Goal: Task Accomplishment & Management: Check status

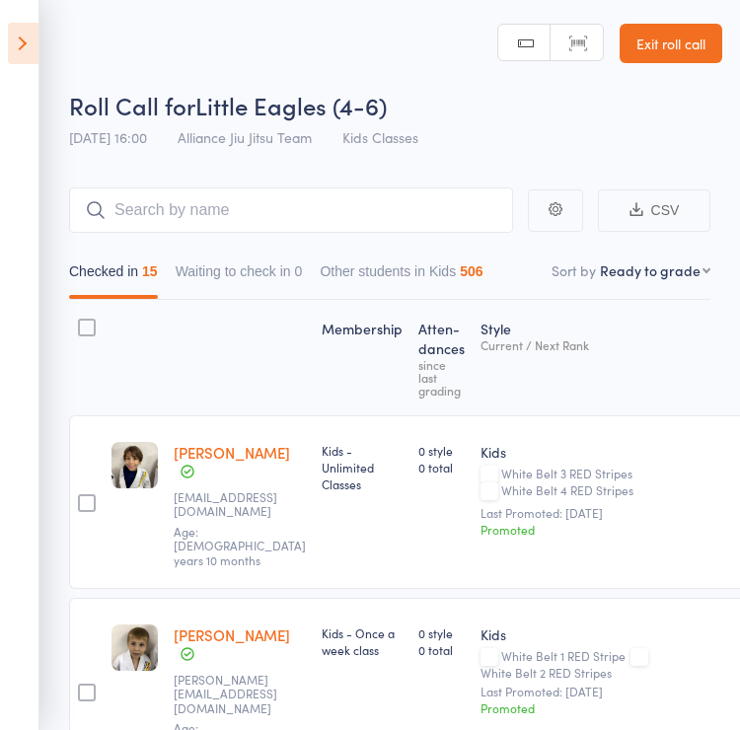
select select "9"
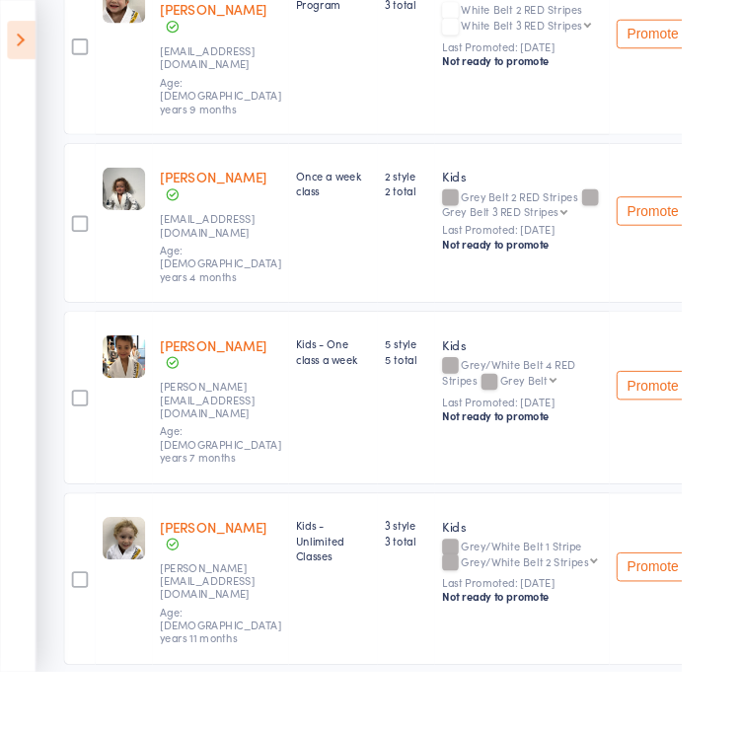
click at [7, 69] on aside "Events for 14 Oct, 2025 14 Oct, 2025 October 2025 Sun Mon Tue Wed Thu Fri Sat 4…" at bounding box center [19, 365] width 39 height 730
click at [23, 44] on icon at bounding box center [23, 43] width 31 height 41
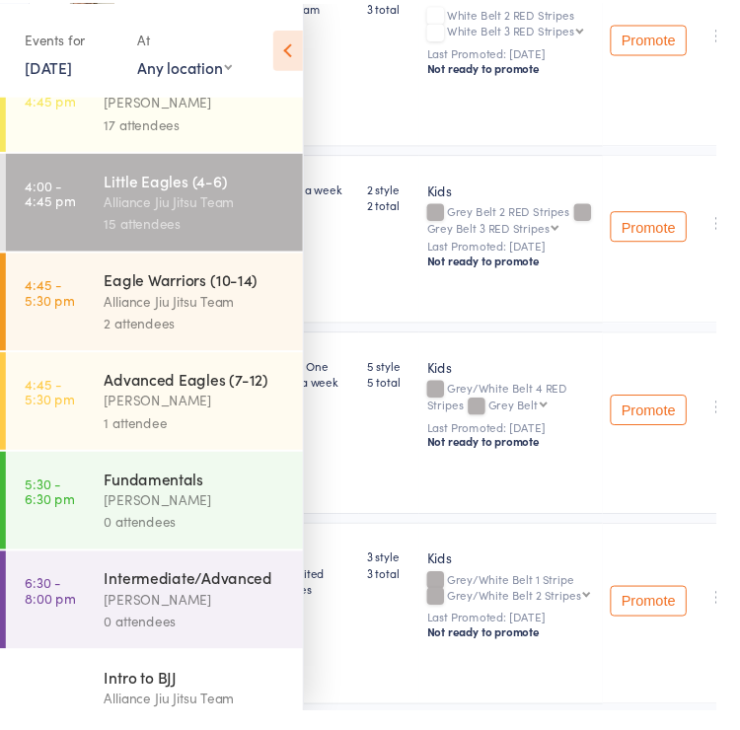
scroll to position [559, 0]
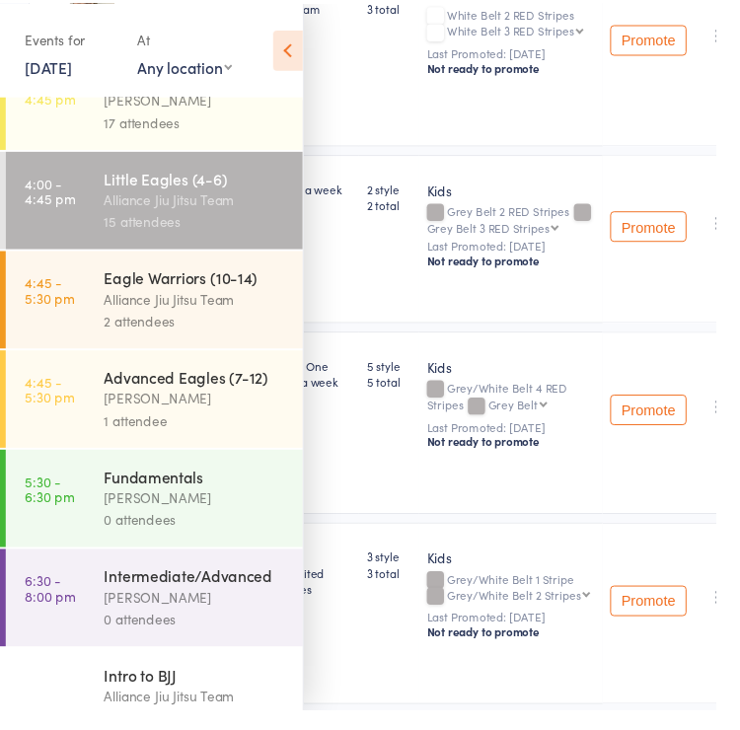
click at [249, 522] on div "[PERSON_NAME]" at bounding box center [201, 510] width 188 height 23
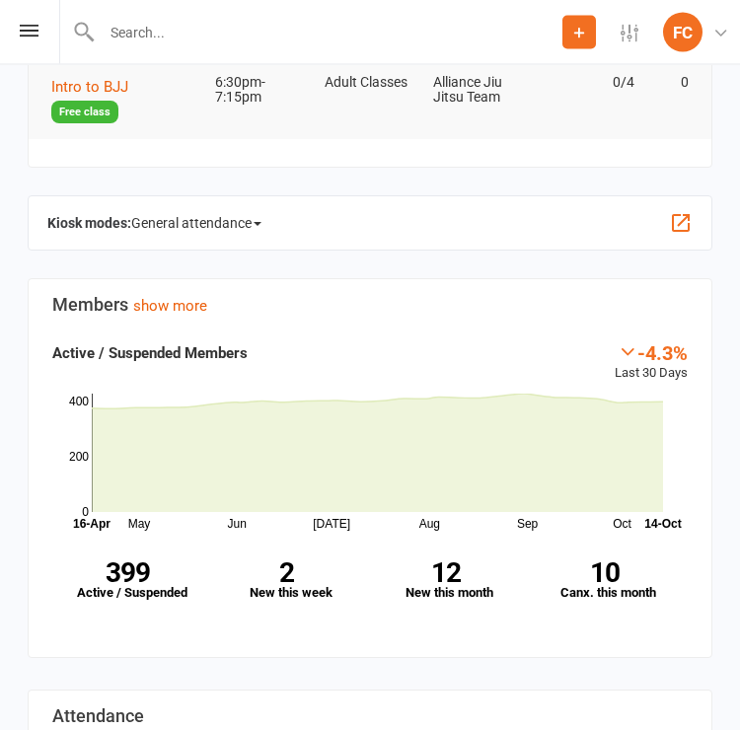
click at [261, 210] on span "General attendance" at bounding box center [196, 224] width 130 height 32
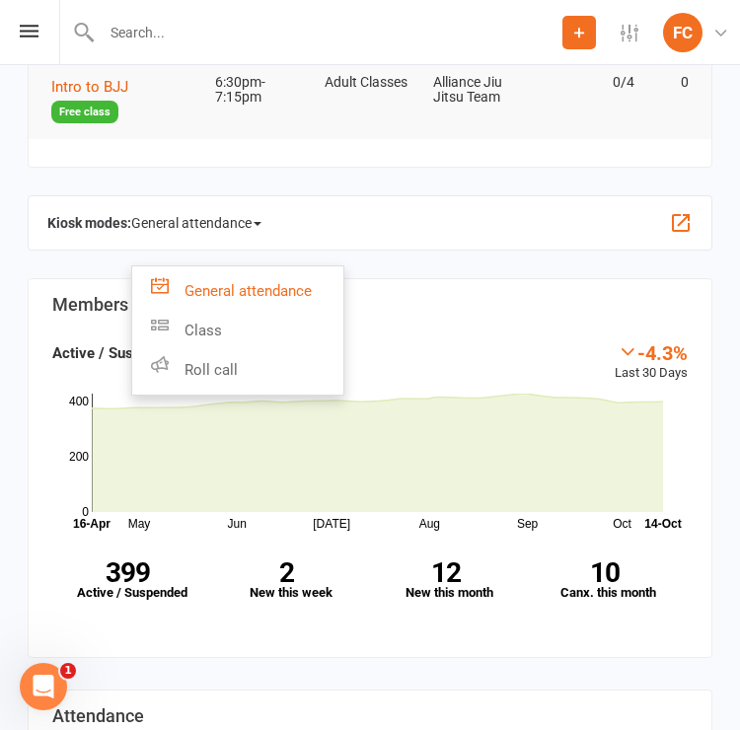
click at [285, 379] on link "Roll call" at bounding box center [237, 369] width 211 height 39
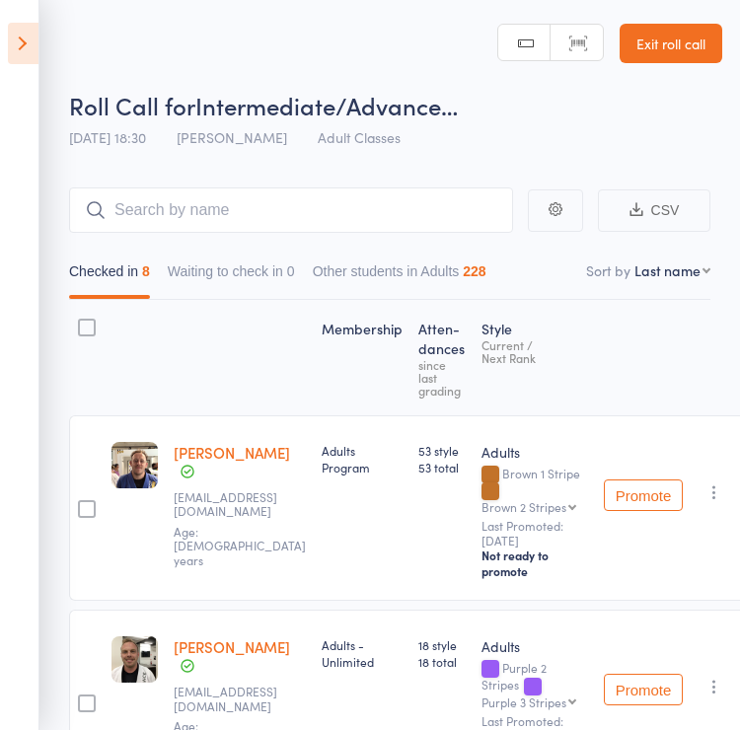
click at [37, 35] on icon at bounding box center [23, 43] width 31 height 41
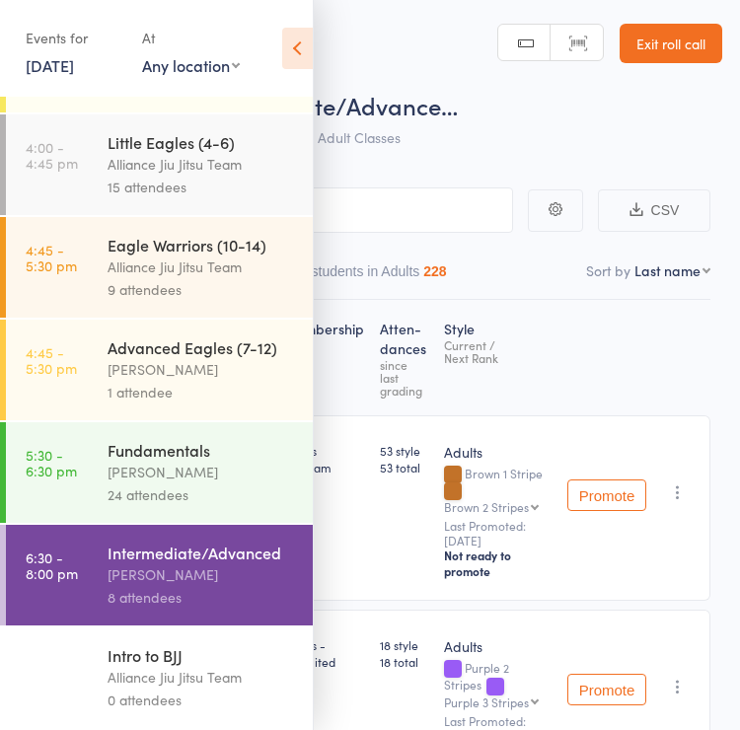
scroll to position [621, 0]
click at [240, 483] on div "24 attendees" at bounding box center [201, 494] width 188 height 23
